Goal: Task Accomplishment & Management: Manage account settings

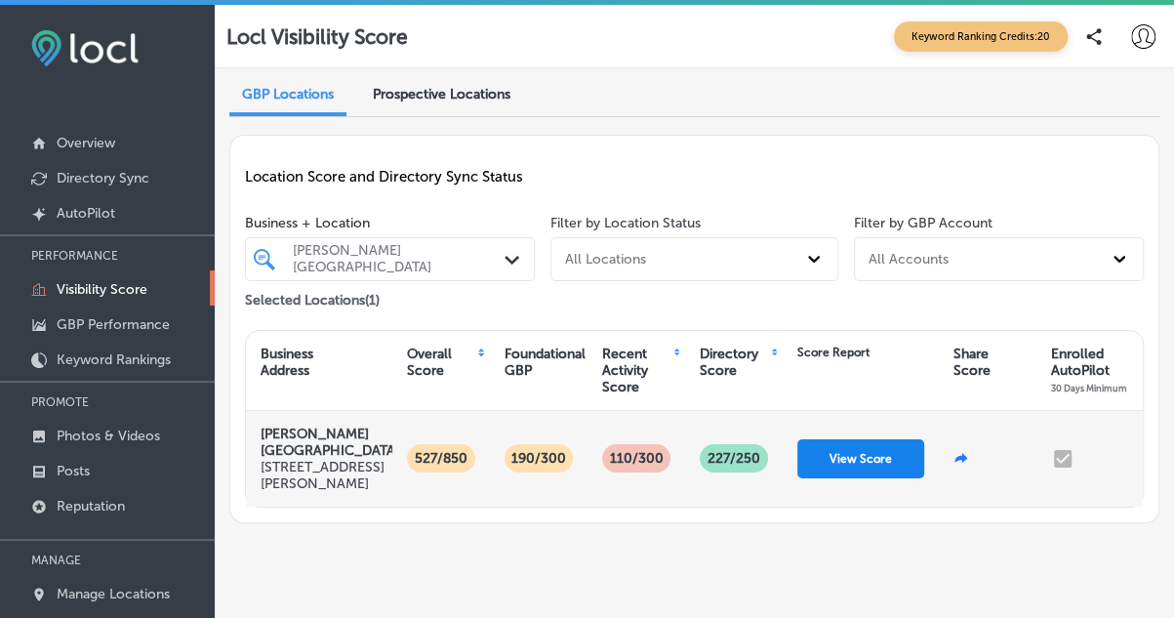
click at [841, 453] on button "View Score" at bounding box center [861, 458] width 127 height 39
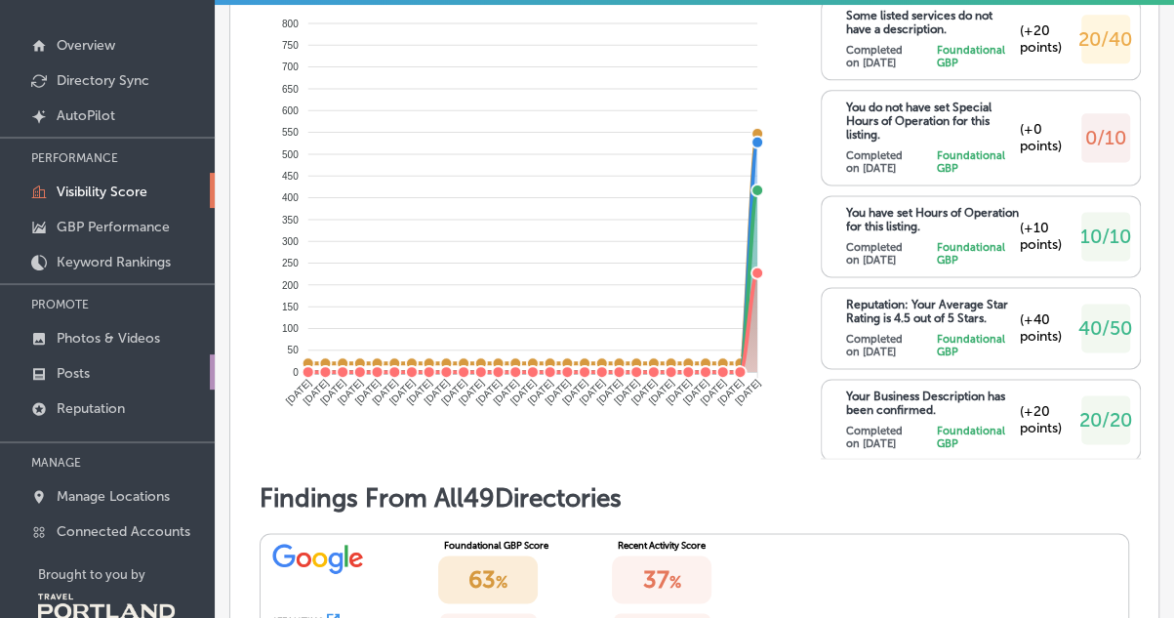
scroll to position [137, 0]
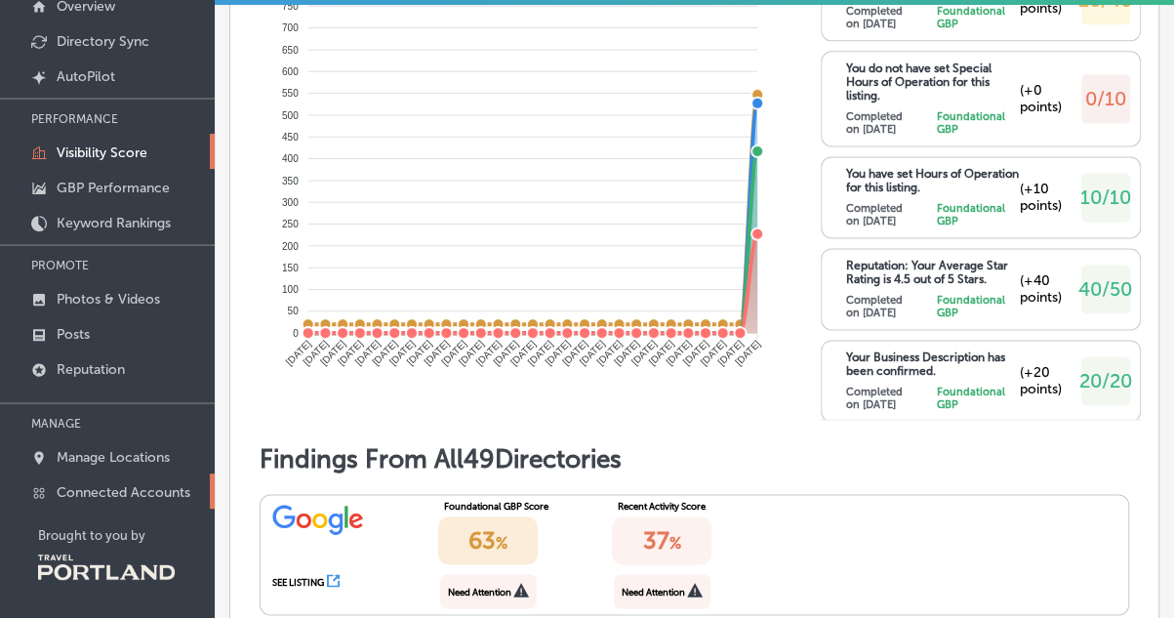
click at [152, 485] on p "Connected Accounts" at bounding box center [124, 492] width 134 height 17
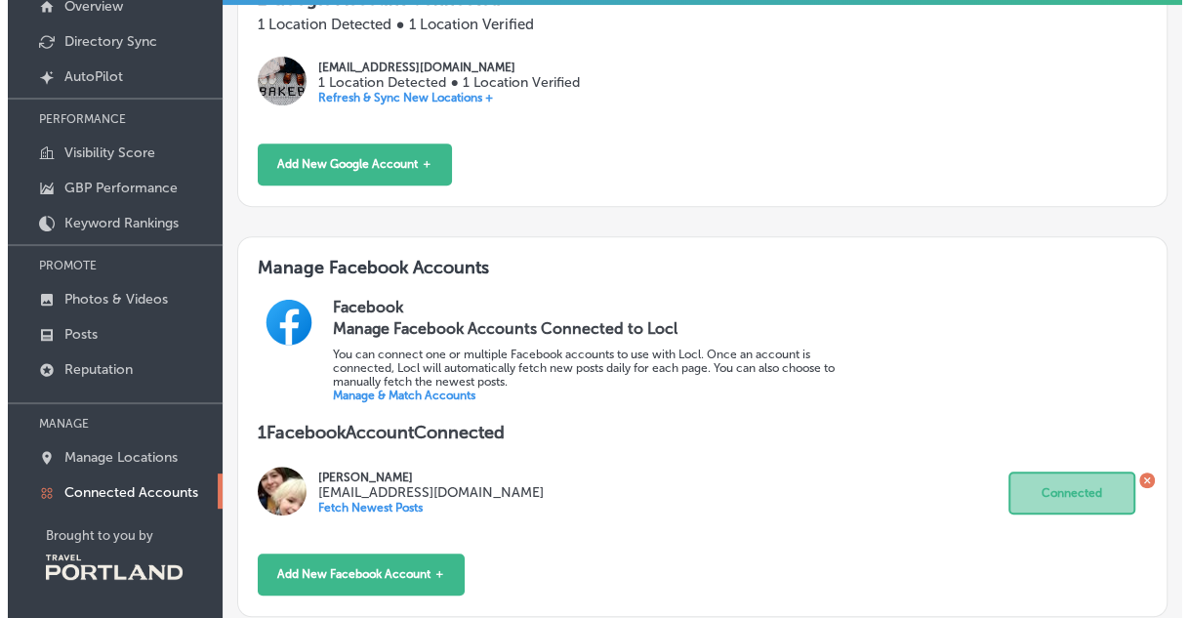
scroll to position [293, 0]
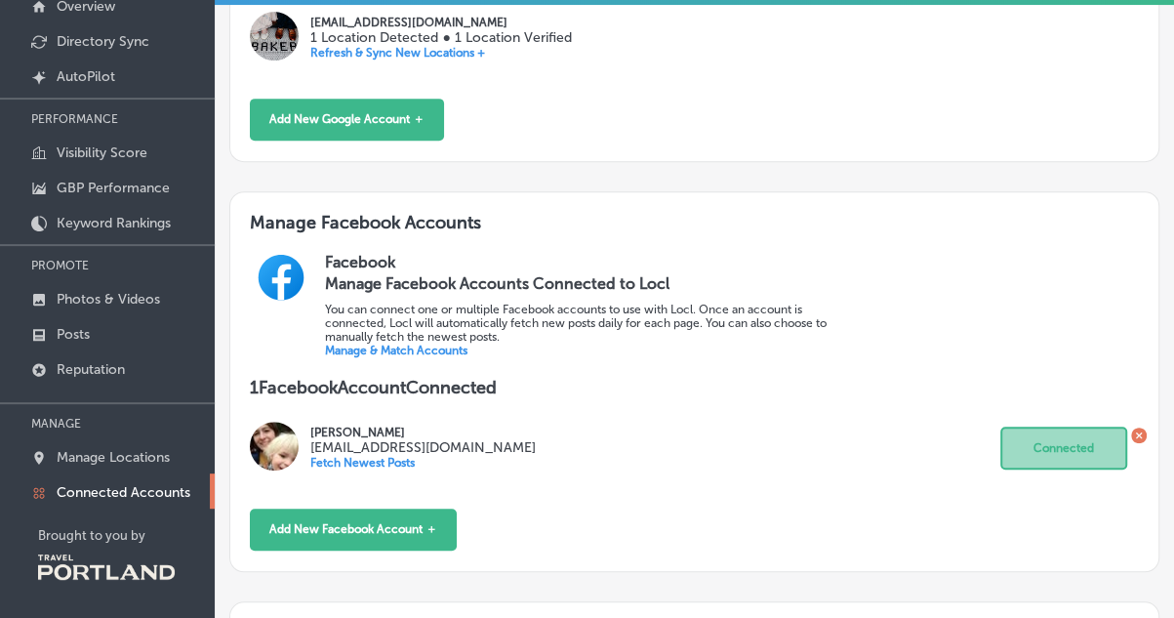
click at [1135, 432] on icon at bounding box center [1138, 435] width 6 height 6
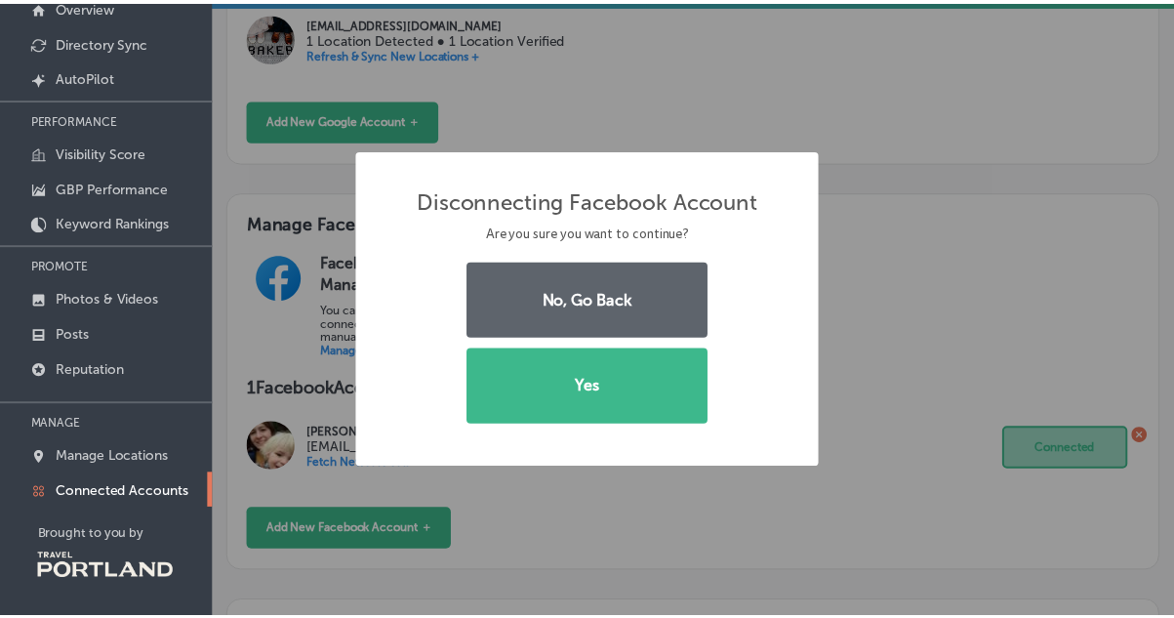
scroll to position [278, 0]
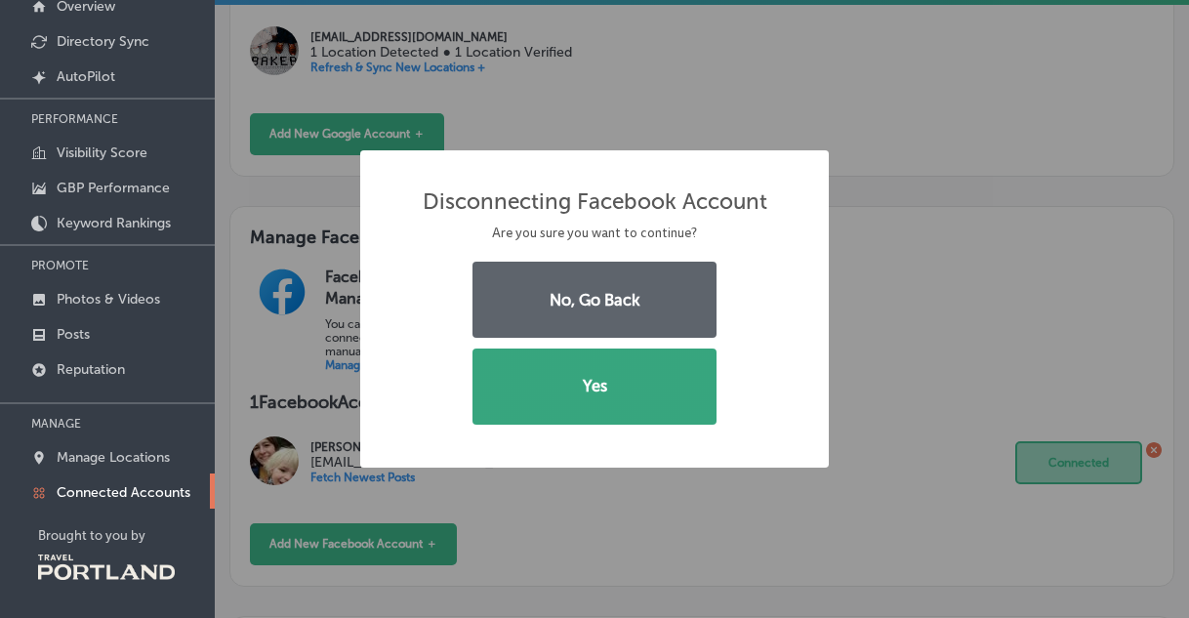
click at [648, 395] on button "Yes" at bounding box center [594, 387] width 244 height 76
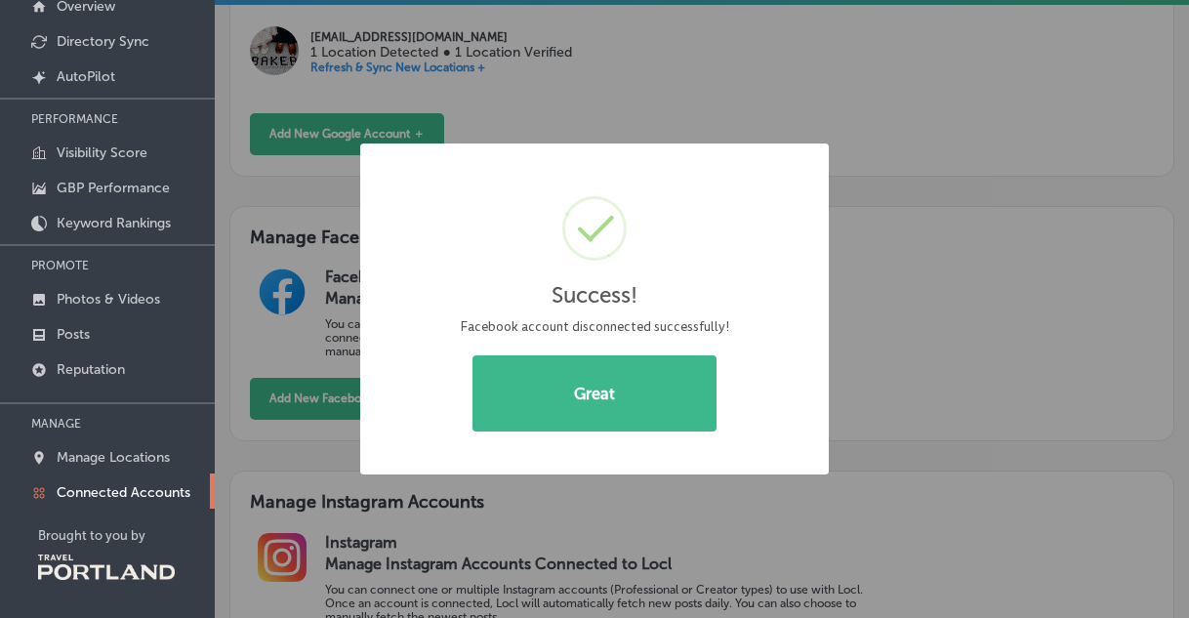
click at [648, 395] on button "Great" at bounding box center [594, 393] width 244 height 76
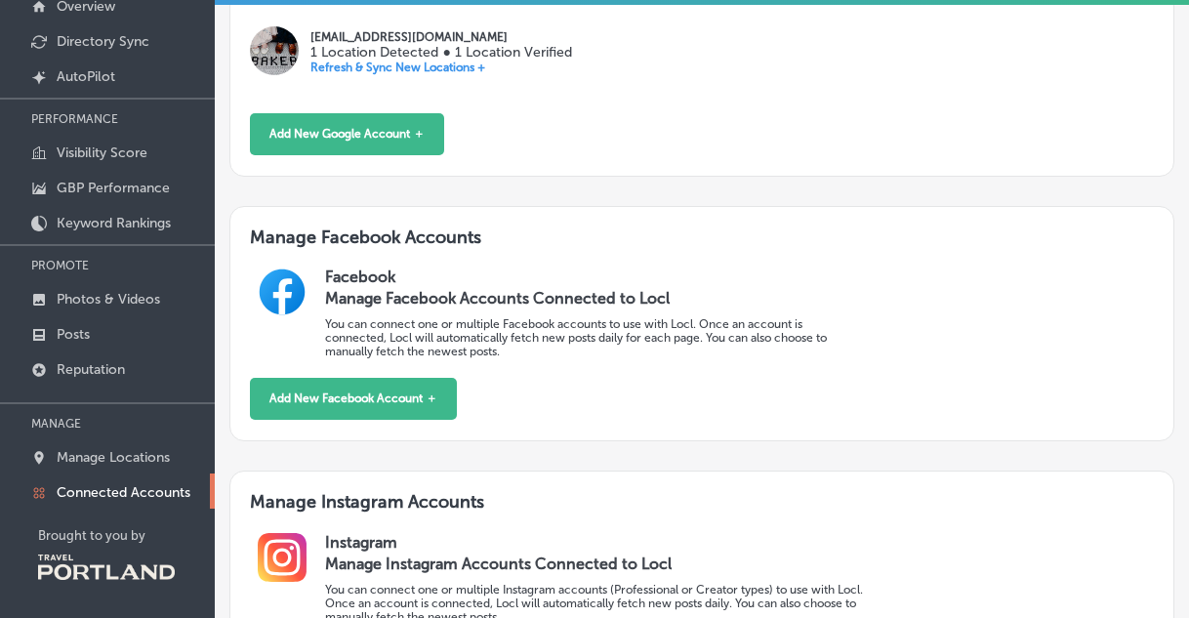
scroll to position [293, 0]
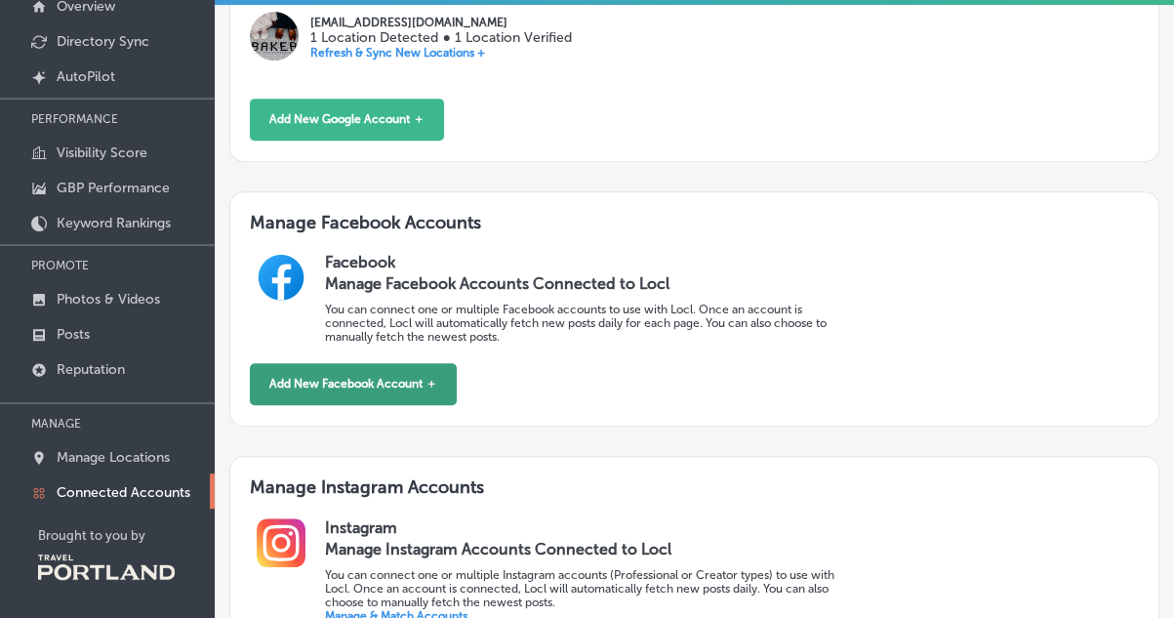
click at [394, 395] on button "Add New Facebook Account ＋" at bounding box center [353, 384] width 207 height 42
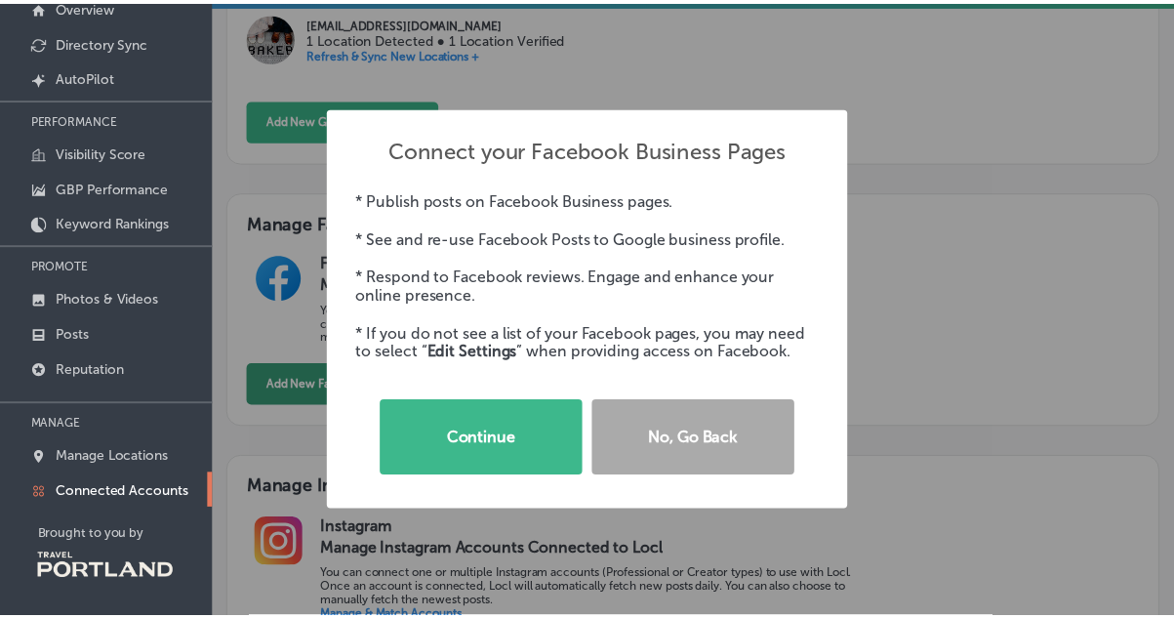
scroll to position [278, 0]
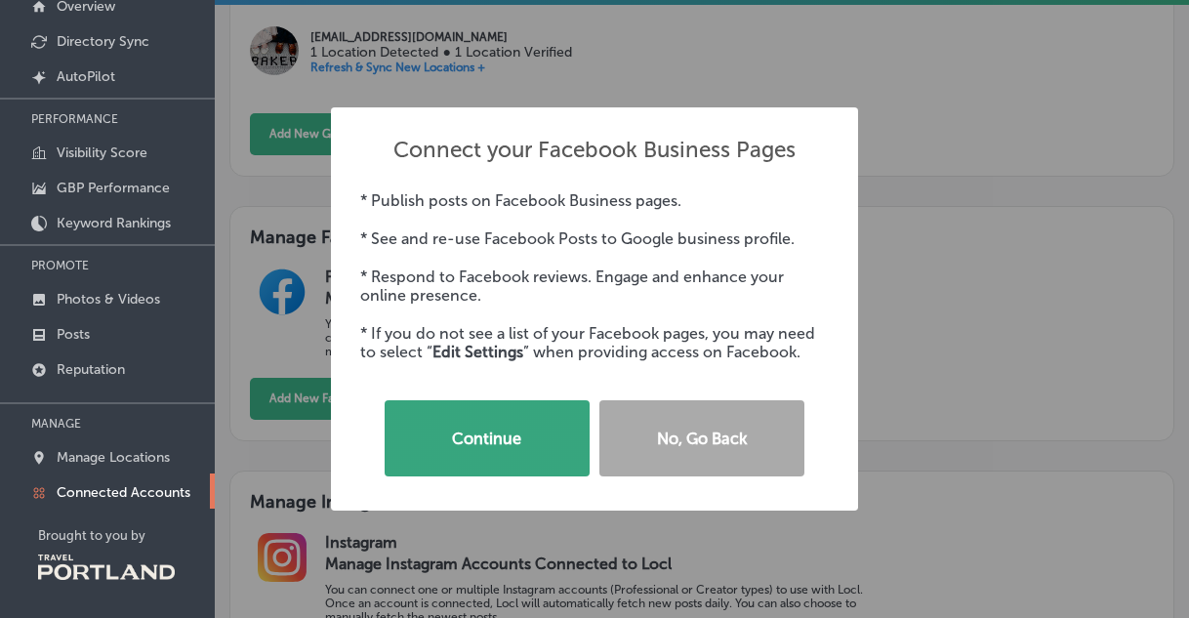
click at [507, 443] on button "Continue" at bounding box center [487, 438] width 205 height 76
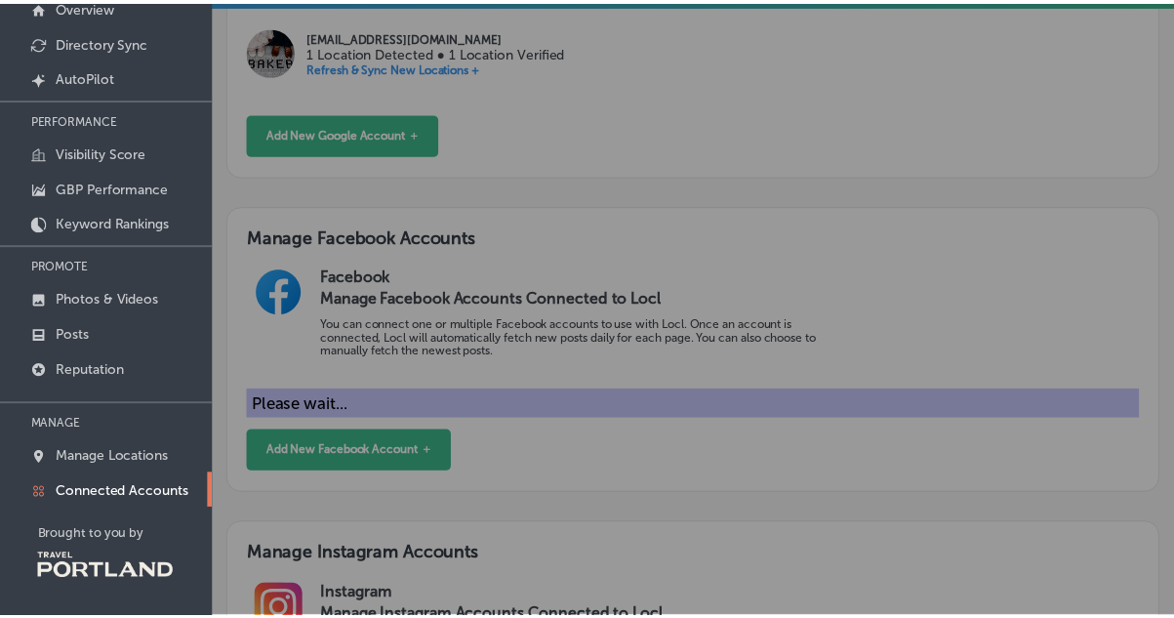
scroll to position [293, 0]
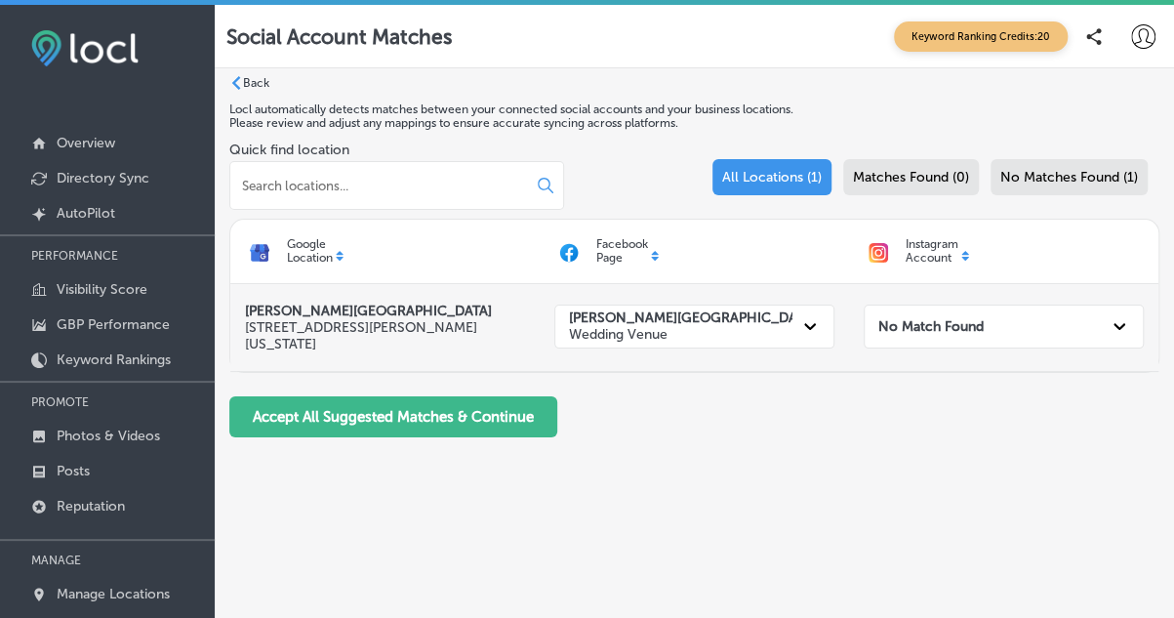
click at [398, 327] on p "[STREET_ADDRESS][PERSON_NAME][US_STATE]" at bounding box center [385, 335] width 280 height 33
click at [945, 333] on strong "No Match Found" at bounding box center [931, 326] width 105 height 17
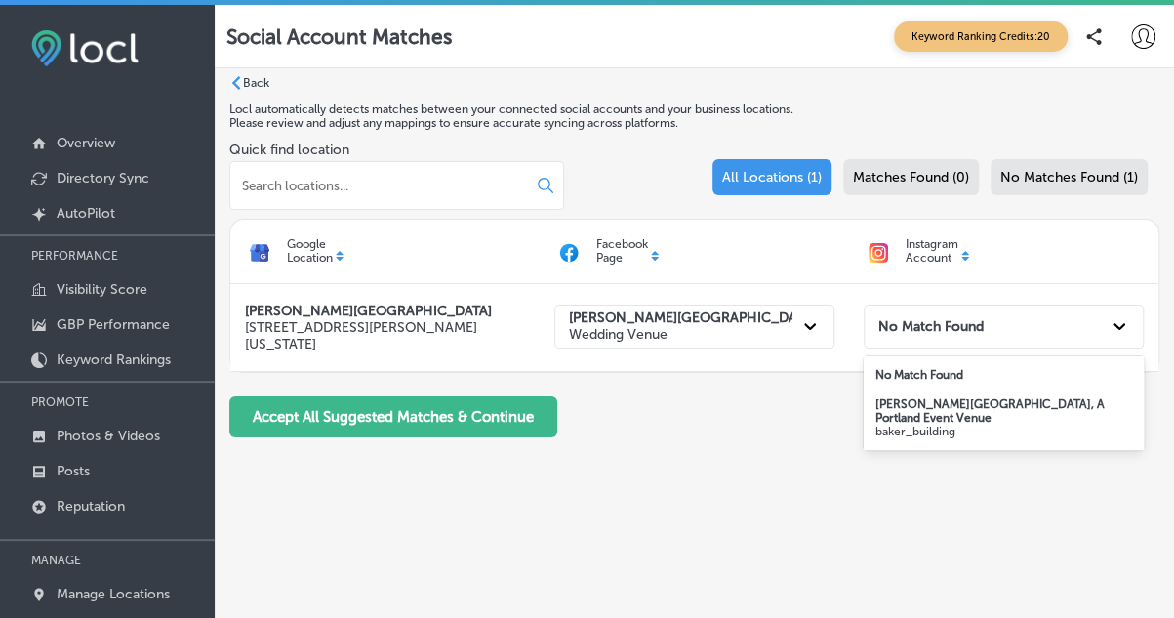
click at [961, 400] on strong "[PERSON_NAME][GEOGRAPHIC_DATA], A Portland Event Venue" at bounding box center [990, 410] width 229 height 27
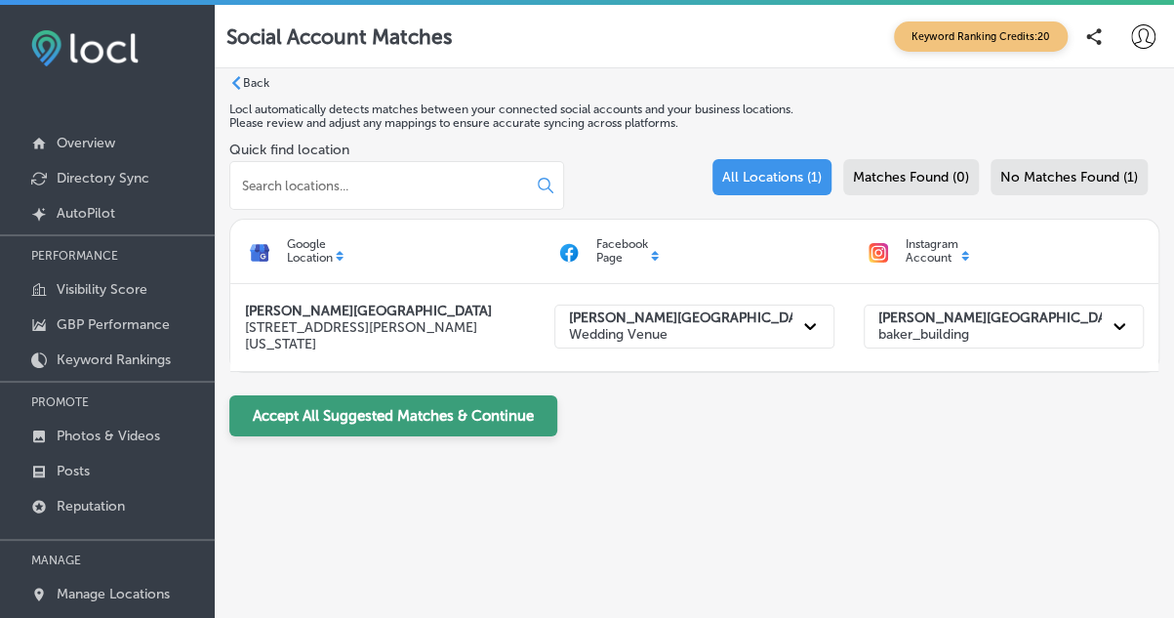
click at [511, 406] on button "Accept All Suggested Matches & Continue" at bounding box center [393, 415] width 328 height 41
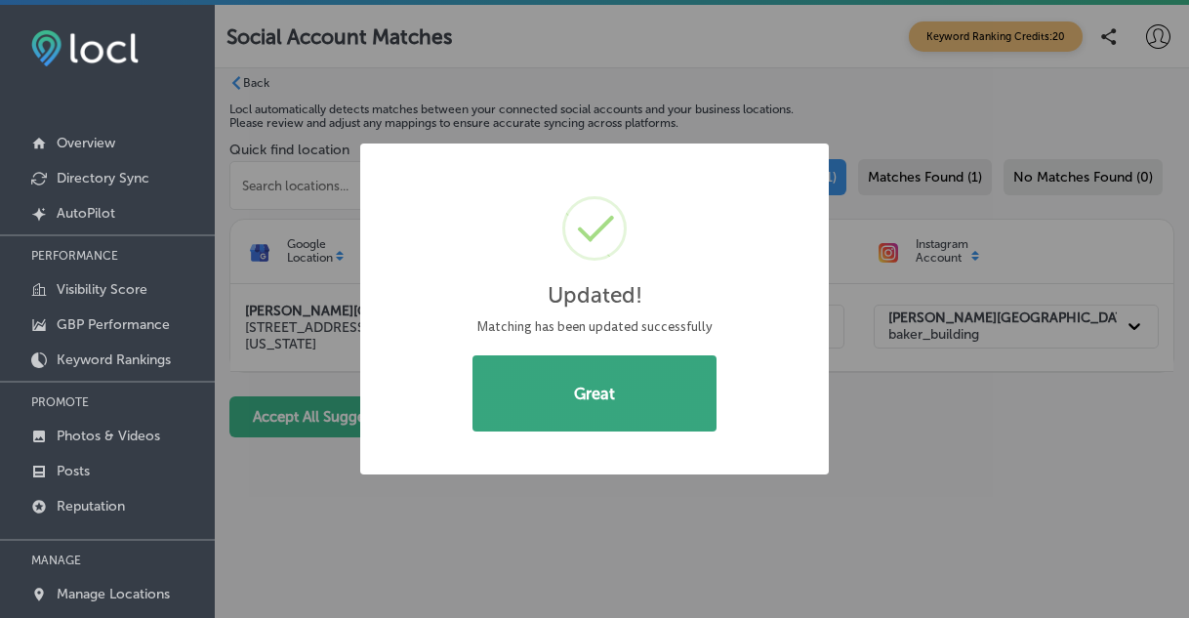
click at [594, 396] on button "Great" at bounding box center [594, 393] width 244 height 76
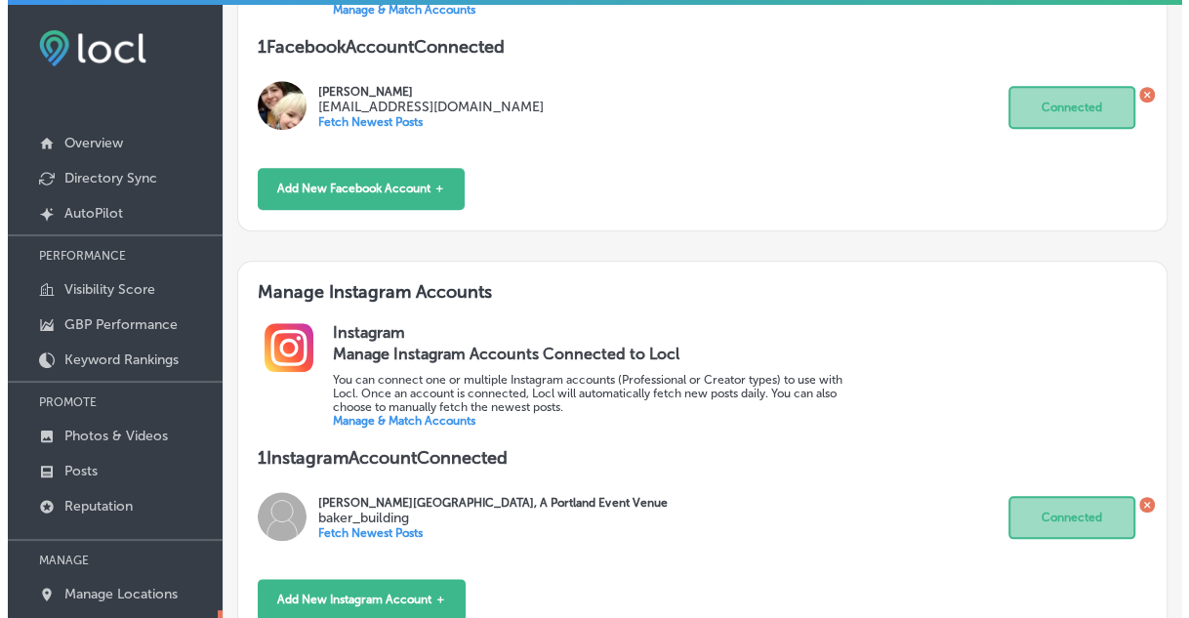
scroll to position [788, 0]
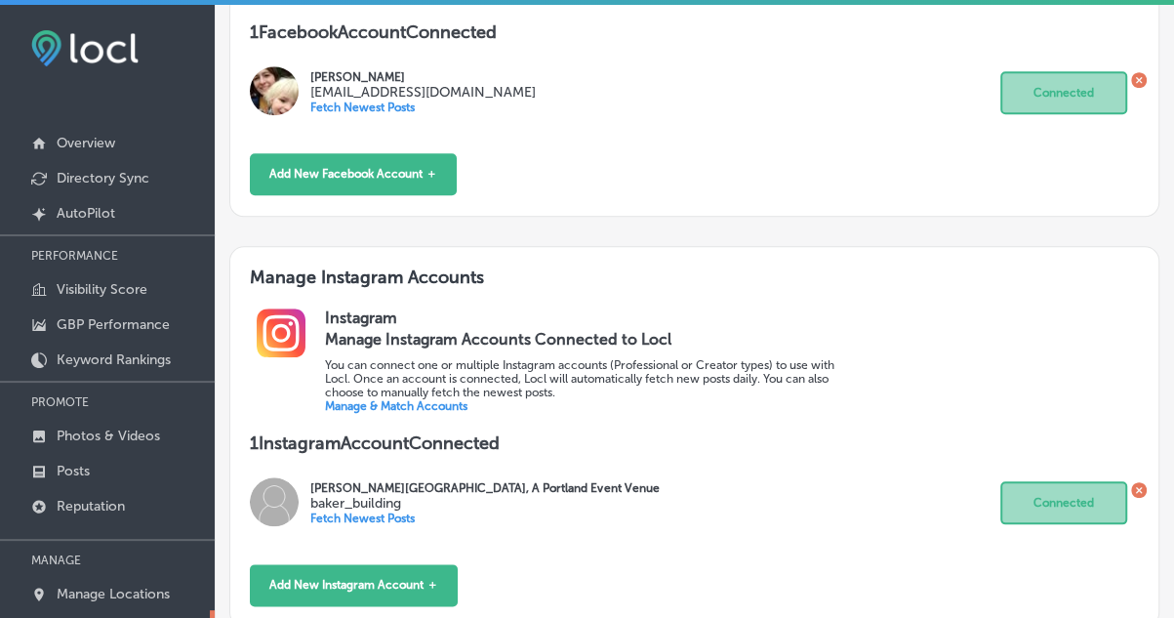
click at [399, 110] on p "Fetch Newest Posts" at bounding box center [423, 108] width 226 height 14
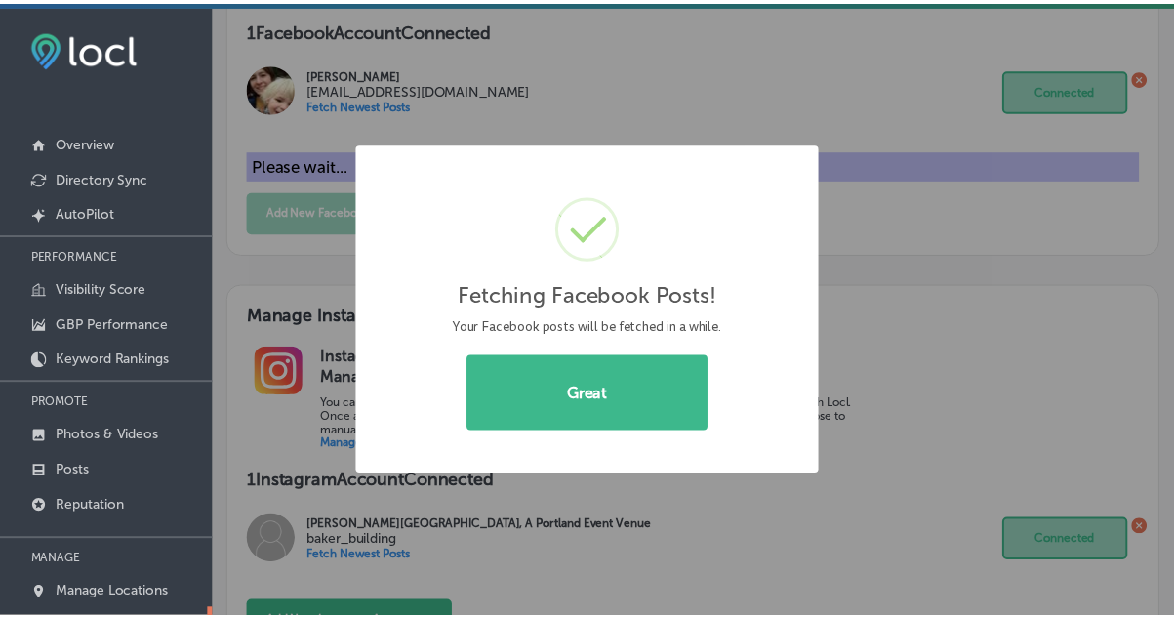
scroll to position [773, 0]
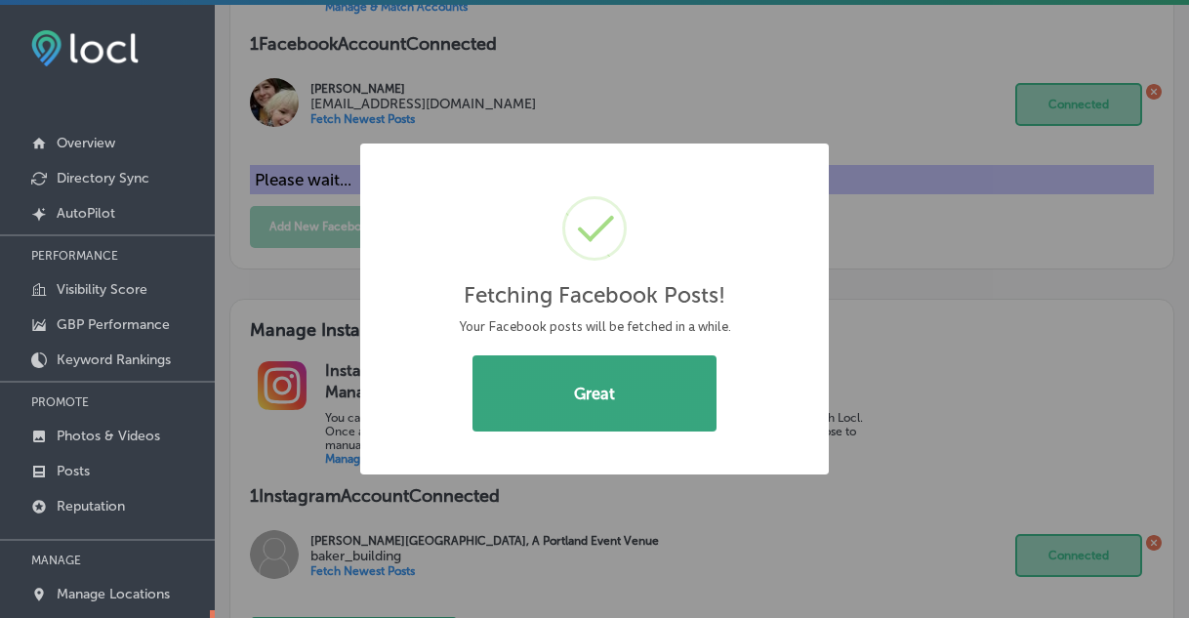
click at [627, 390] on button "Great" at bounding box center [594, 393] width 244 height 76
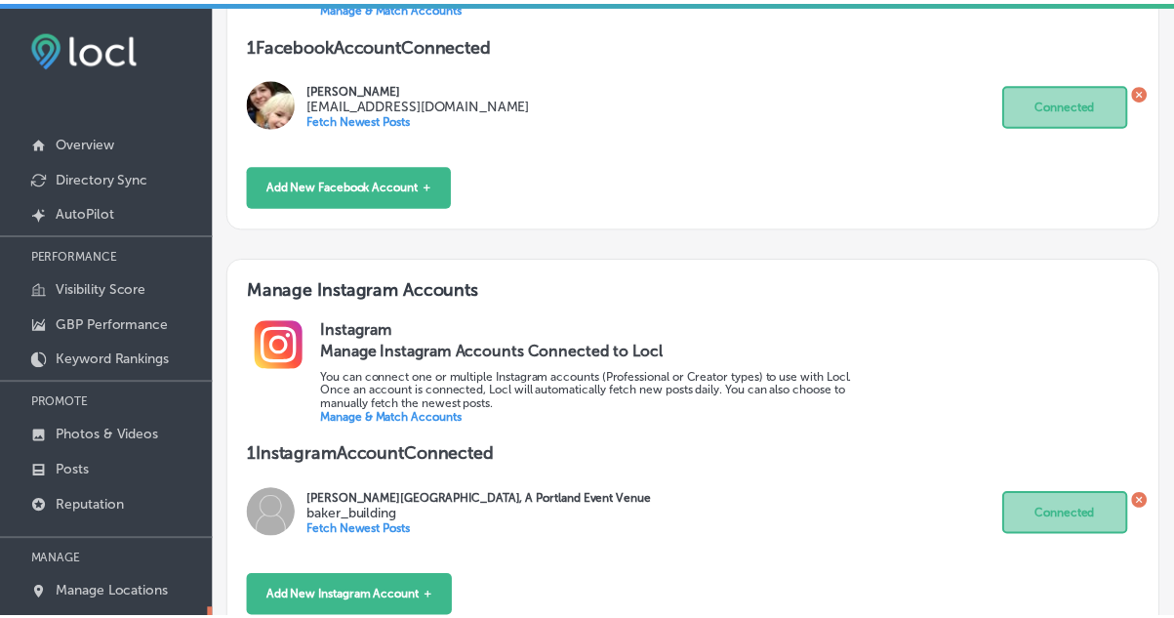
scroll to position [788, 0]
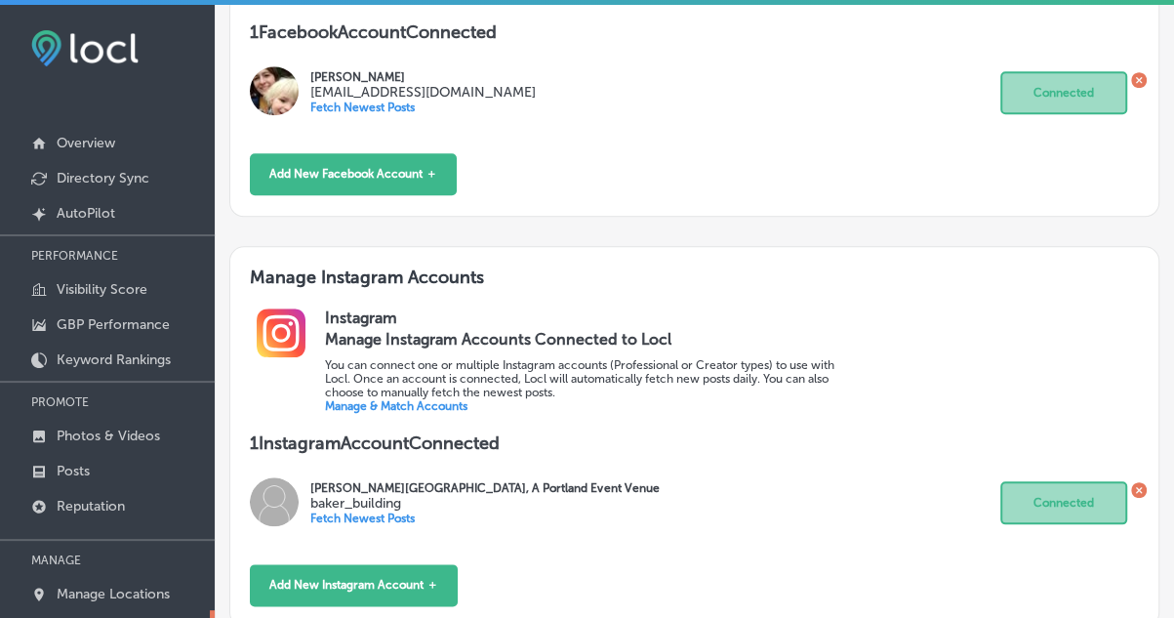
click at [457, 402] on link "Manage & Match Accounts" at bounding box center [396, 406] width 143 height 14
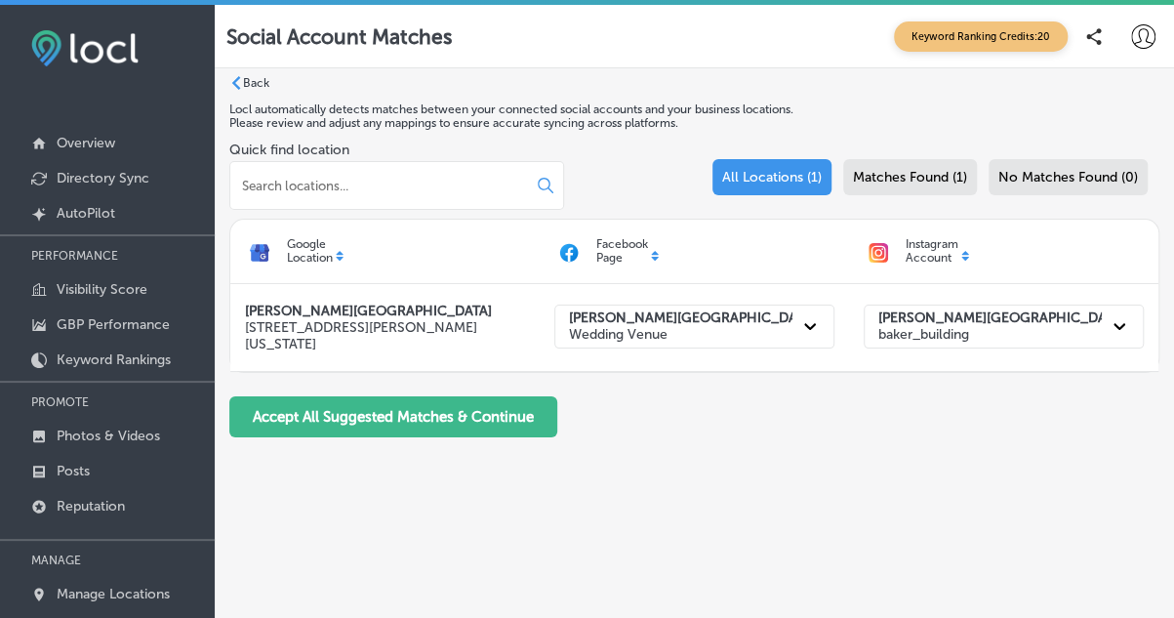
click at [260, 78] on label "Back" at bounding box center [256, 83] width 26 height 14
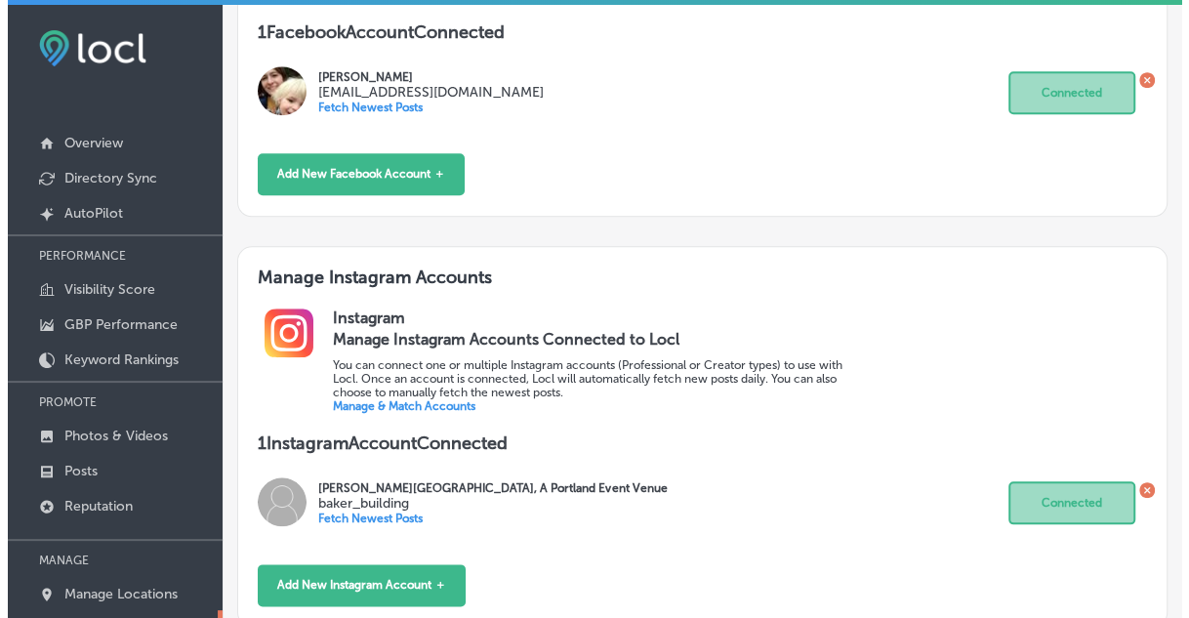
scroll to position [788, 0]
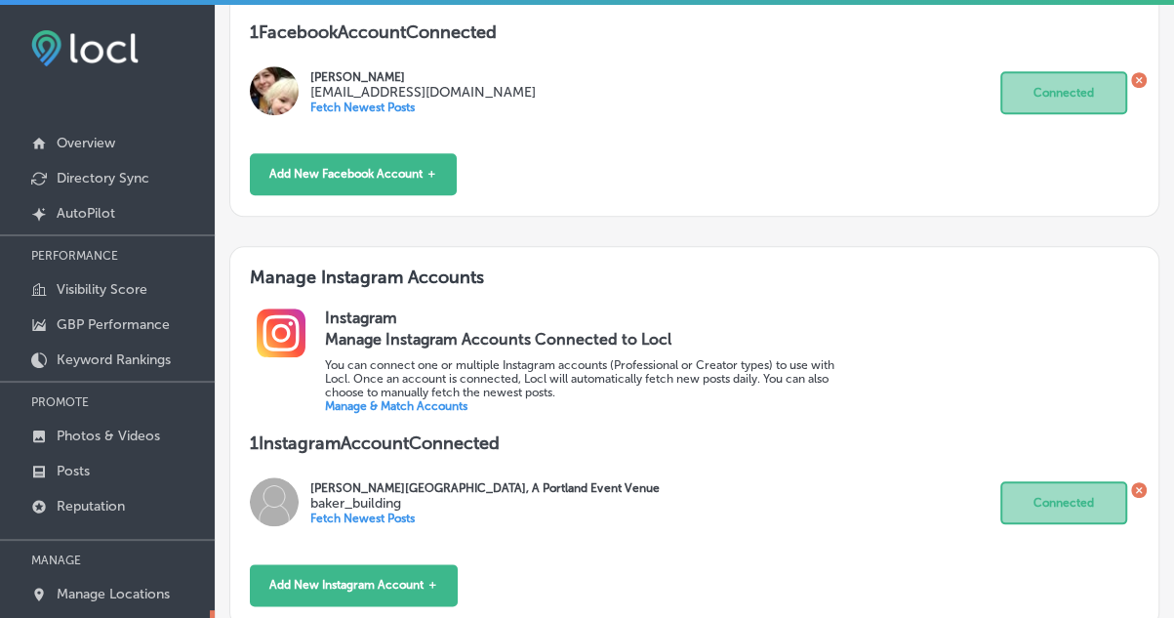
click at [398, 515] on p "Fetch Newest Posts" at bounding box center [484, 519] width 349 height 14
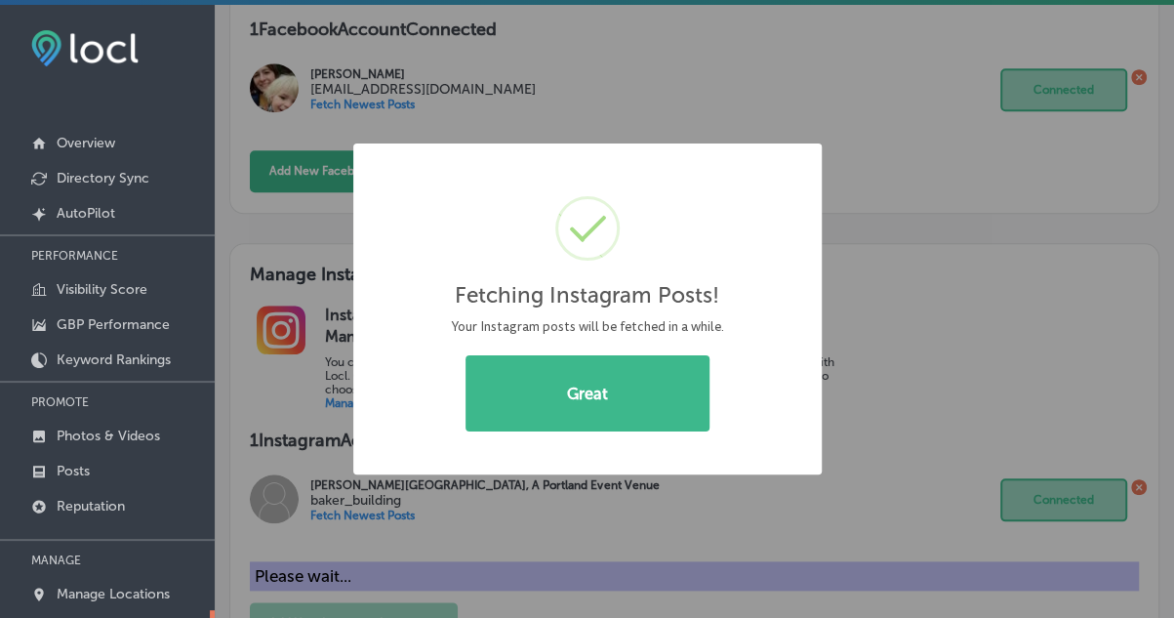
scroll to position [773, 0]
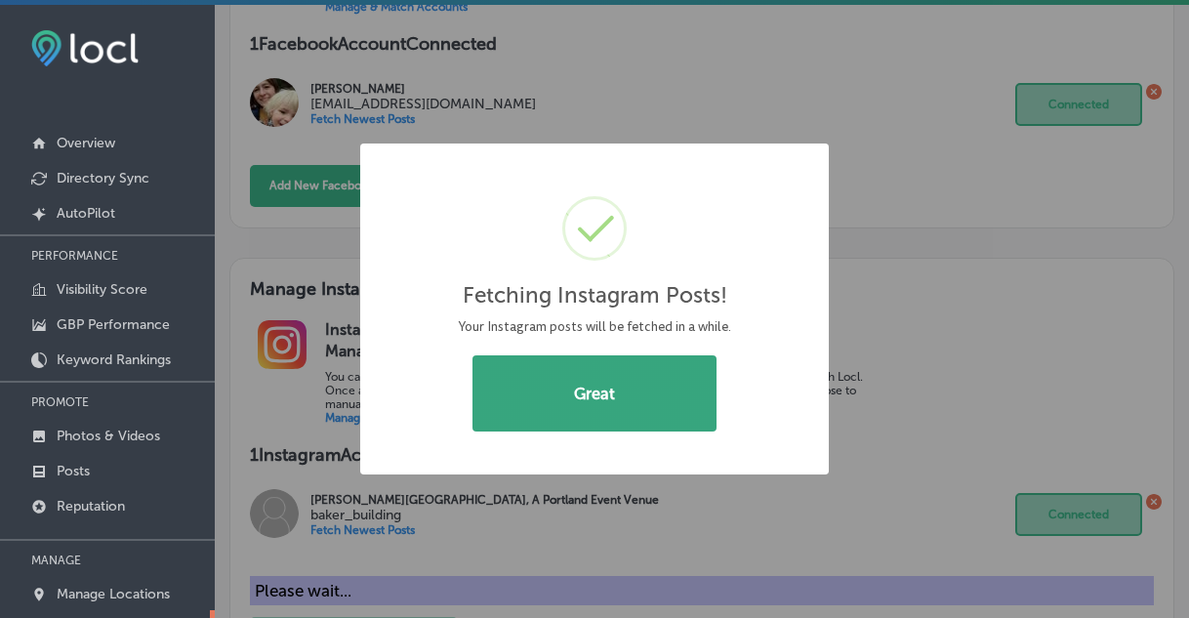
click at [632, 384] on button "Great" at bounding box center [594, 393] width 244 height 76
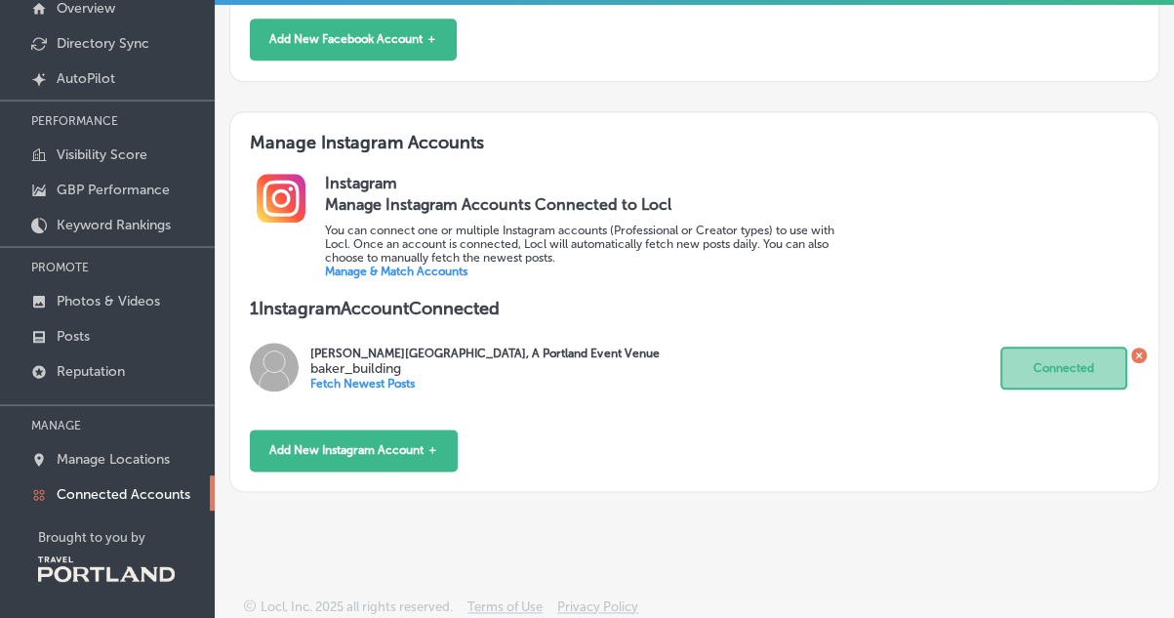
scroll to position [137, 0]
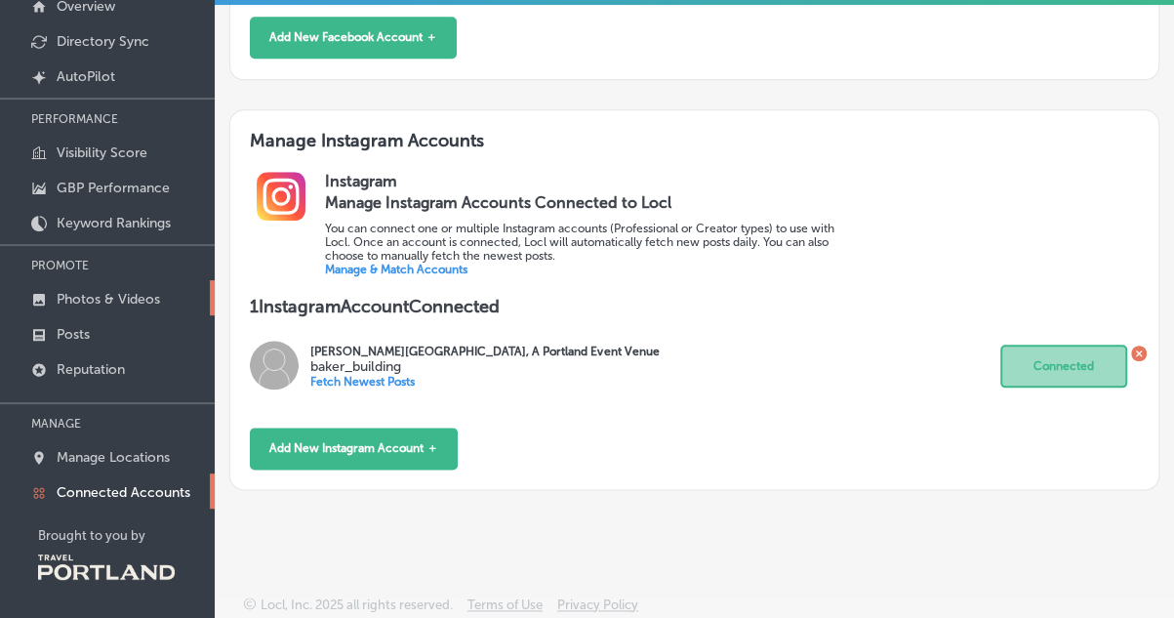
click at [138, 295] on p "Photos & Videos" at bounding box center [108, 299] width 103 height 17
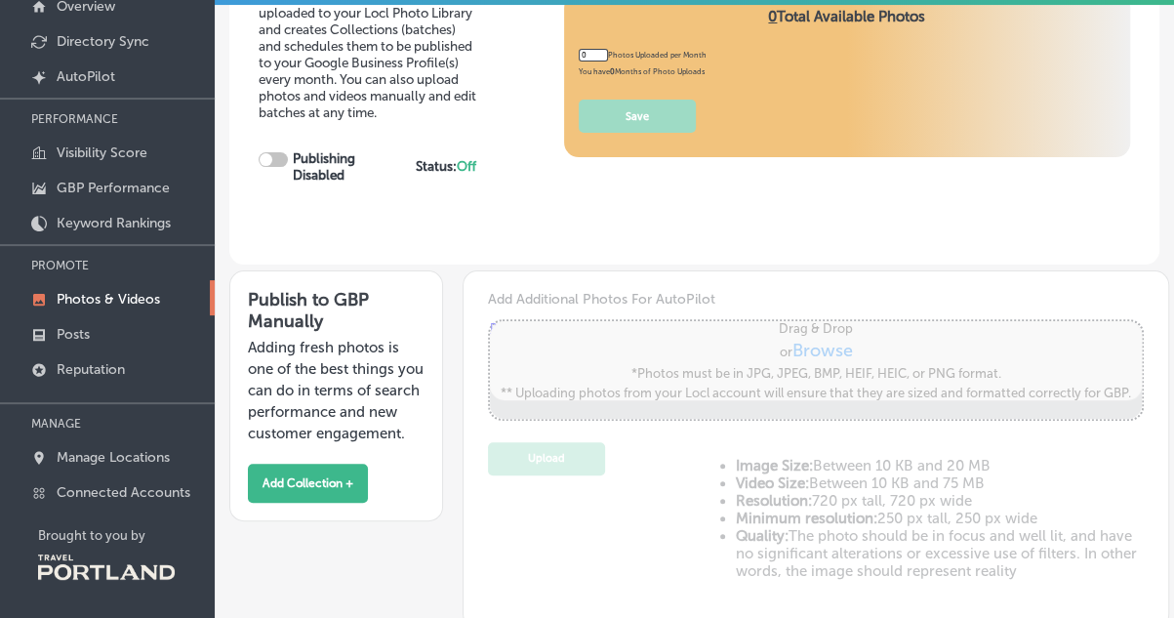
type input "5"
checkbox input "true"
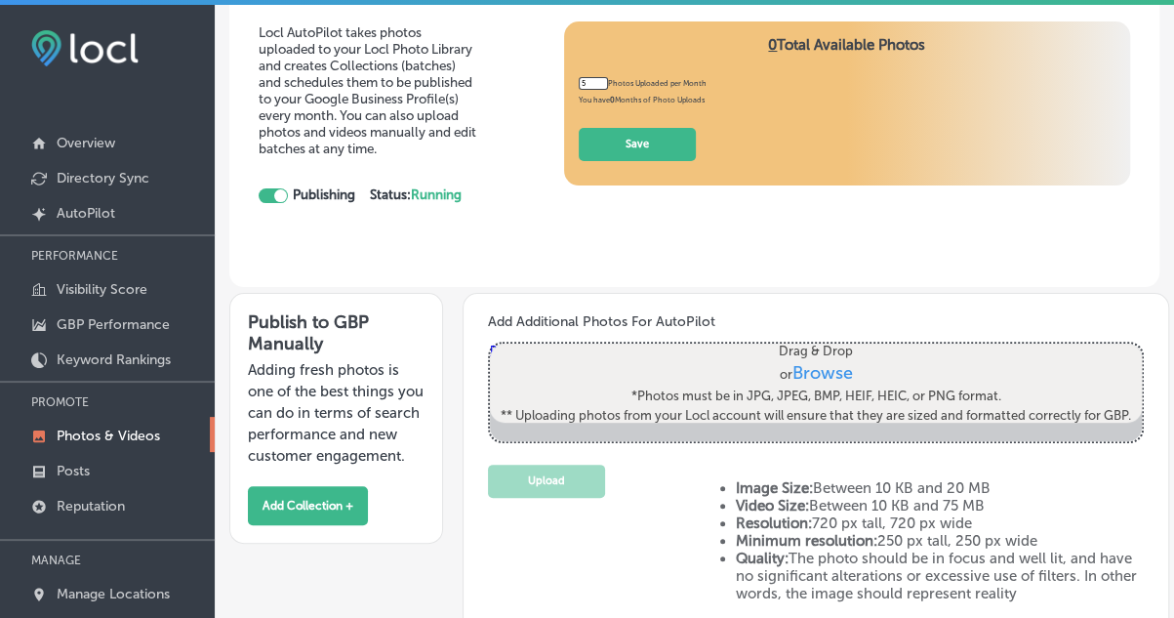
scroll to position [357, 0]
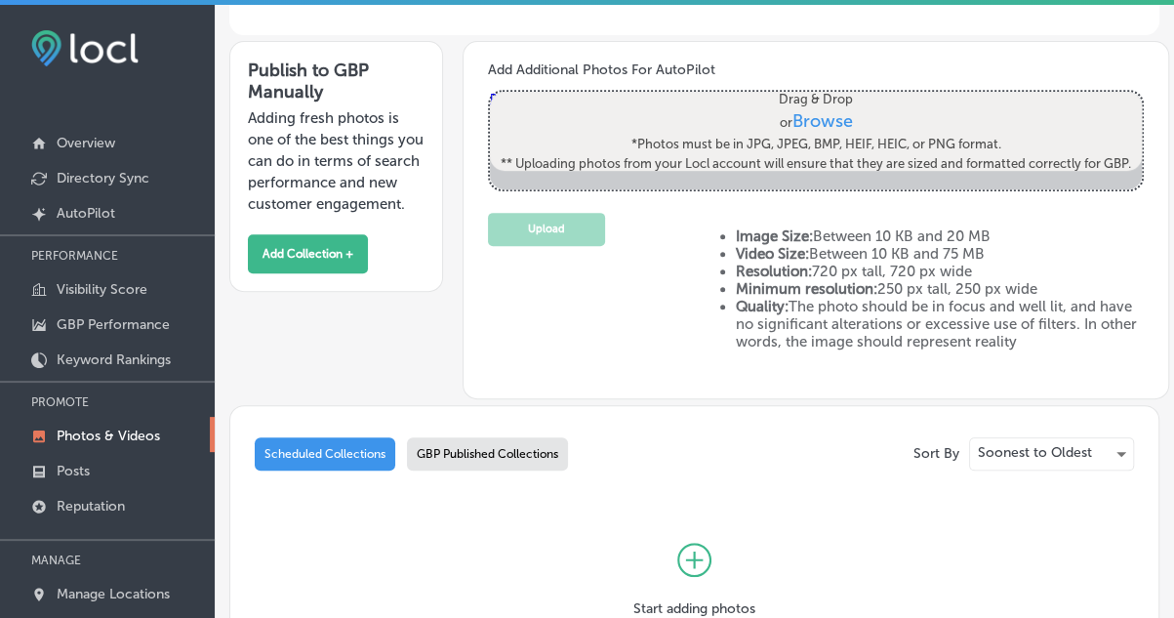
click at [467, 455] on div "GBP Published Collections" at bounding box center [487, 453] width 161 height 33
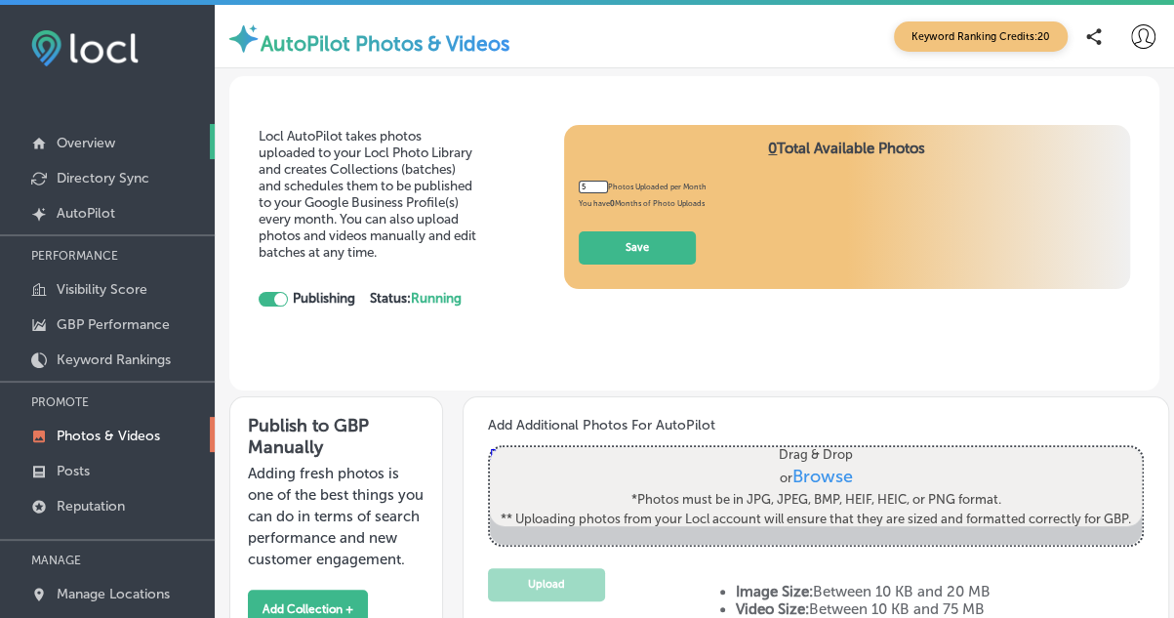
click at [99, 147] on p "Overview" at bounding box center [86, 143] width 59 height 17
